Goal: Task Accomplishment & Management: Manage account settings

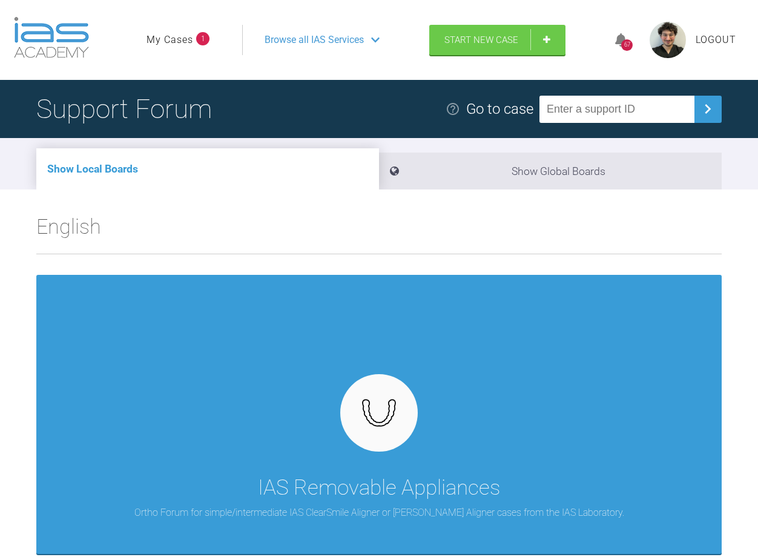
click at [184, 39] on link "My Cases" at bounding box center [169, 40] width 47 height 16
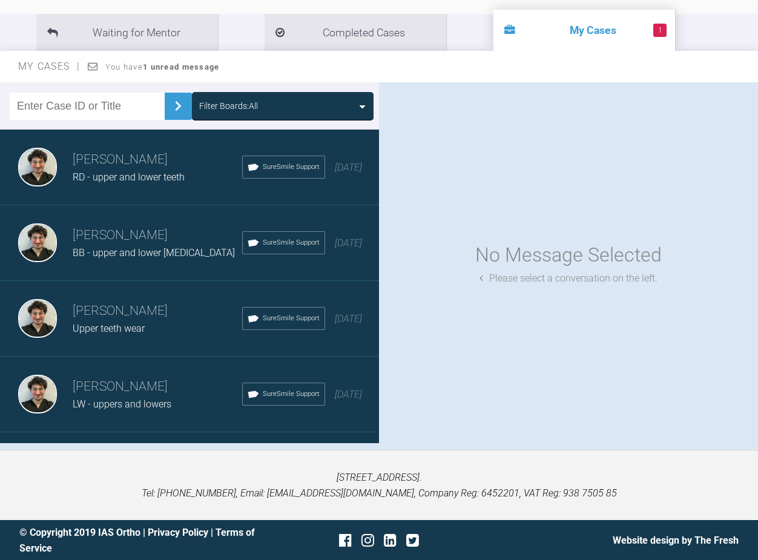
scroll to position [133, 0]
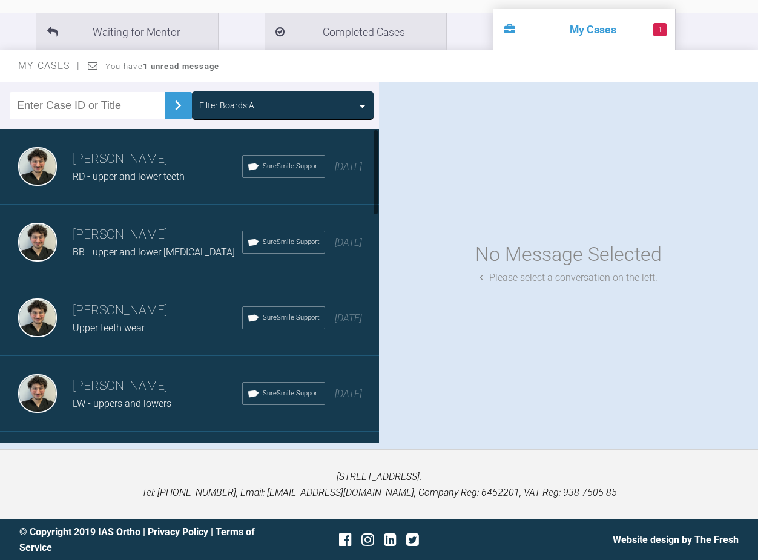
click at [166, 165] on h3 "[PERSON_NAME]" at bounding box center [157, 159] width 169 height 21
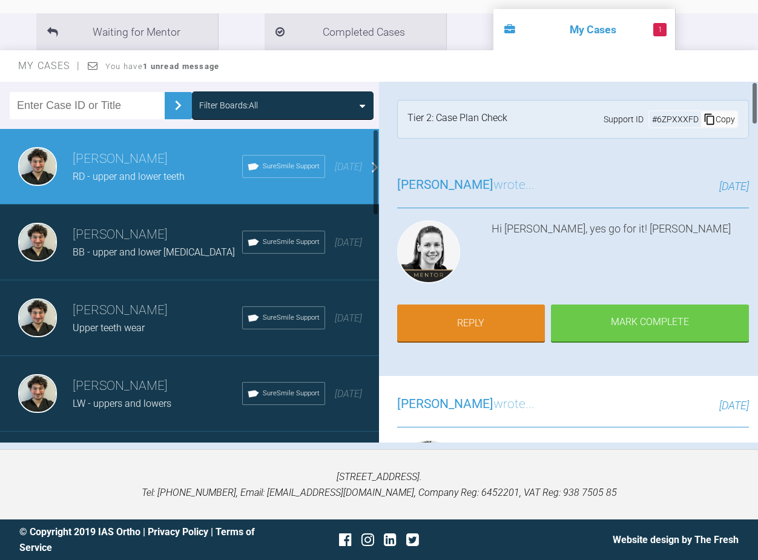
click at [142, 247] on span "BB - upper and lower [MEDICAL_DATA]" at bounding box center [154, 251] width 162 height 11
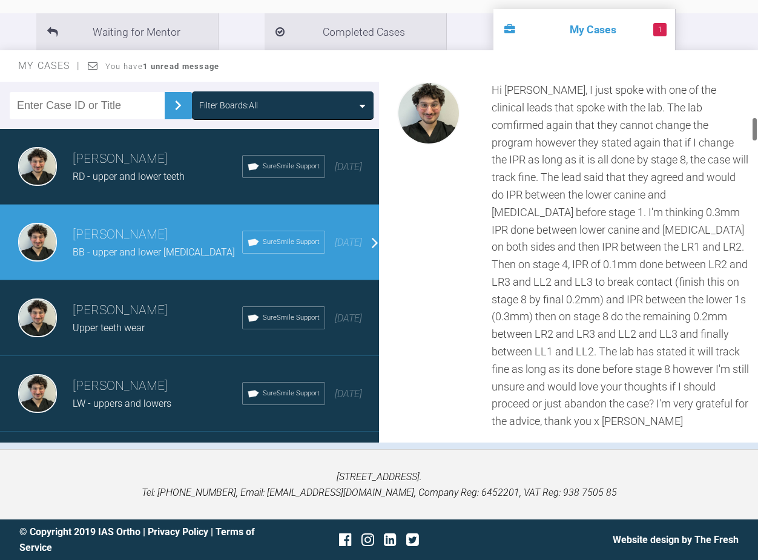
scroll to position [484, 0]
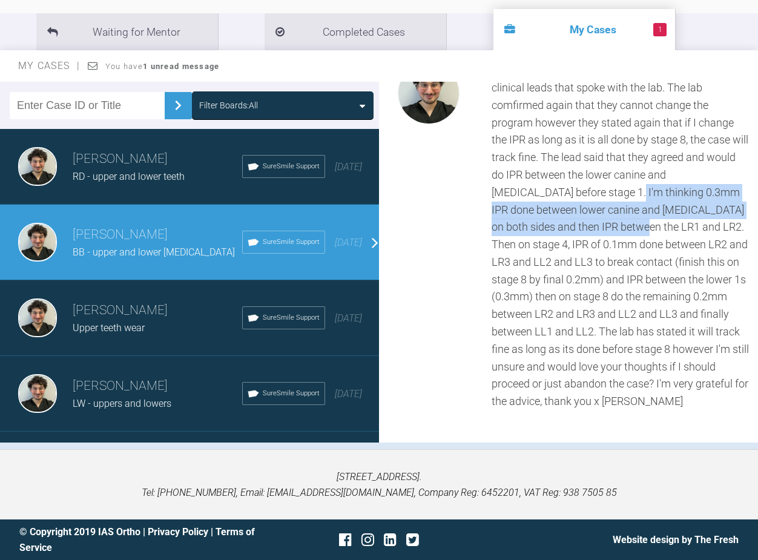
drag, startPoint x: 533, startPoint y: 193, endPoint x: 556, endPoint y: 233, distance: 46.1
click at [556, 233] on div "Hi [PERSON_NAME], I just spoke with one of the clinical leads that spoke with t…" at bounding box center [619, 236] width 257 height 349
copy div "0.3mm IPR done between lower canine and [MEDICAL_DATA] on both sides and then I…"
